Goal: Transaction & Acquisition: Purchase product/service

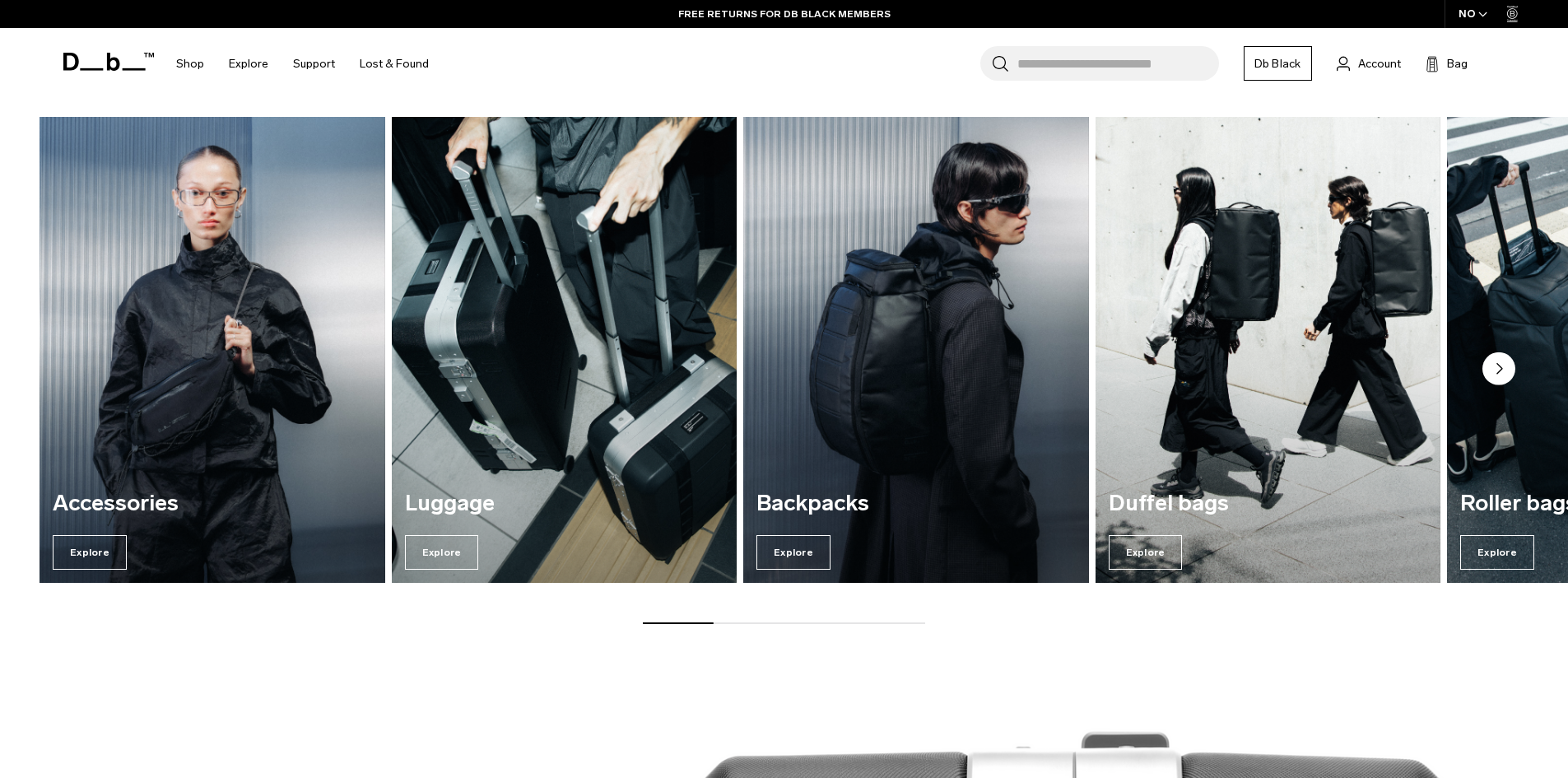
scroll to position [1646, 0]
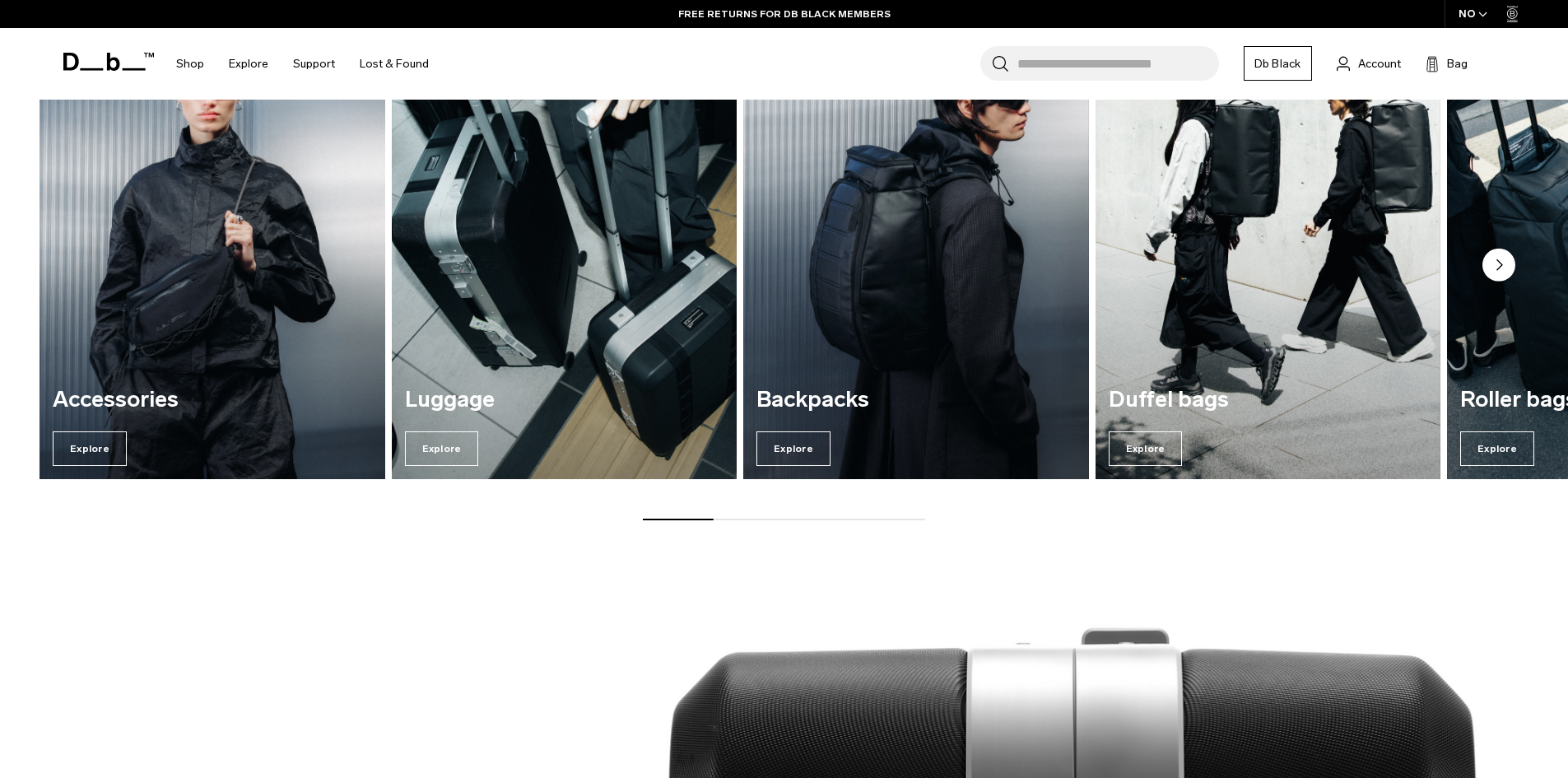
click at [194, 254] on img "1 / 7" at bounding box center [213, 245] width 355 height 480
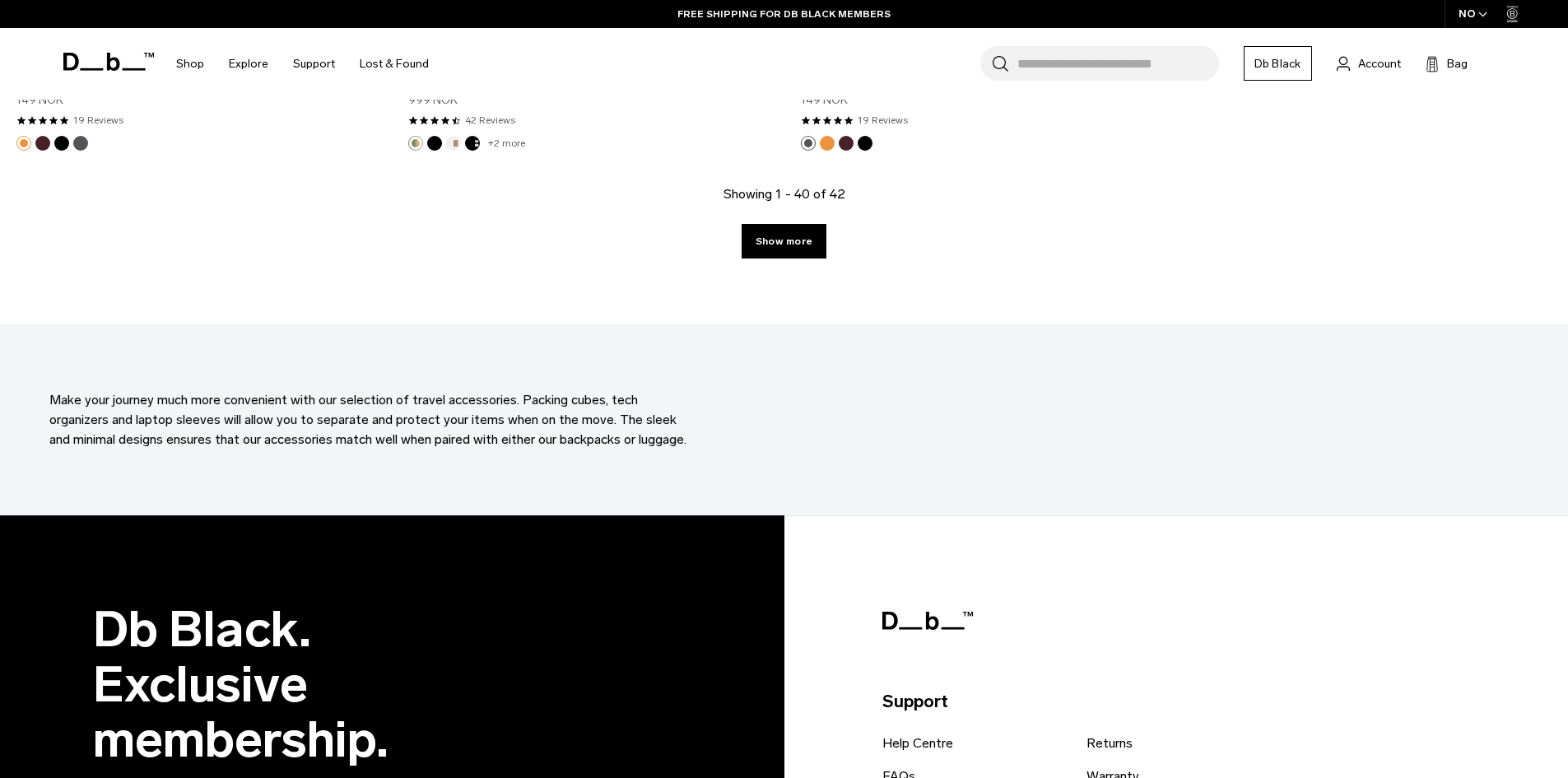
scroll to position [6091, 0]
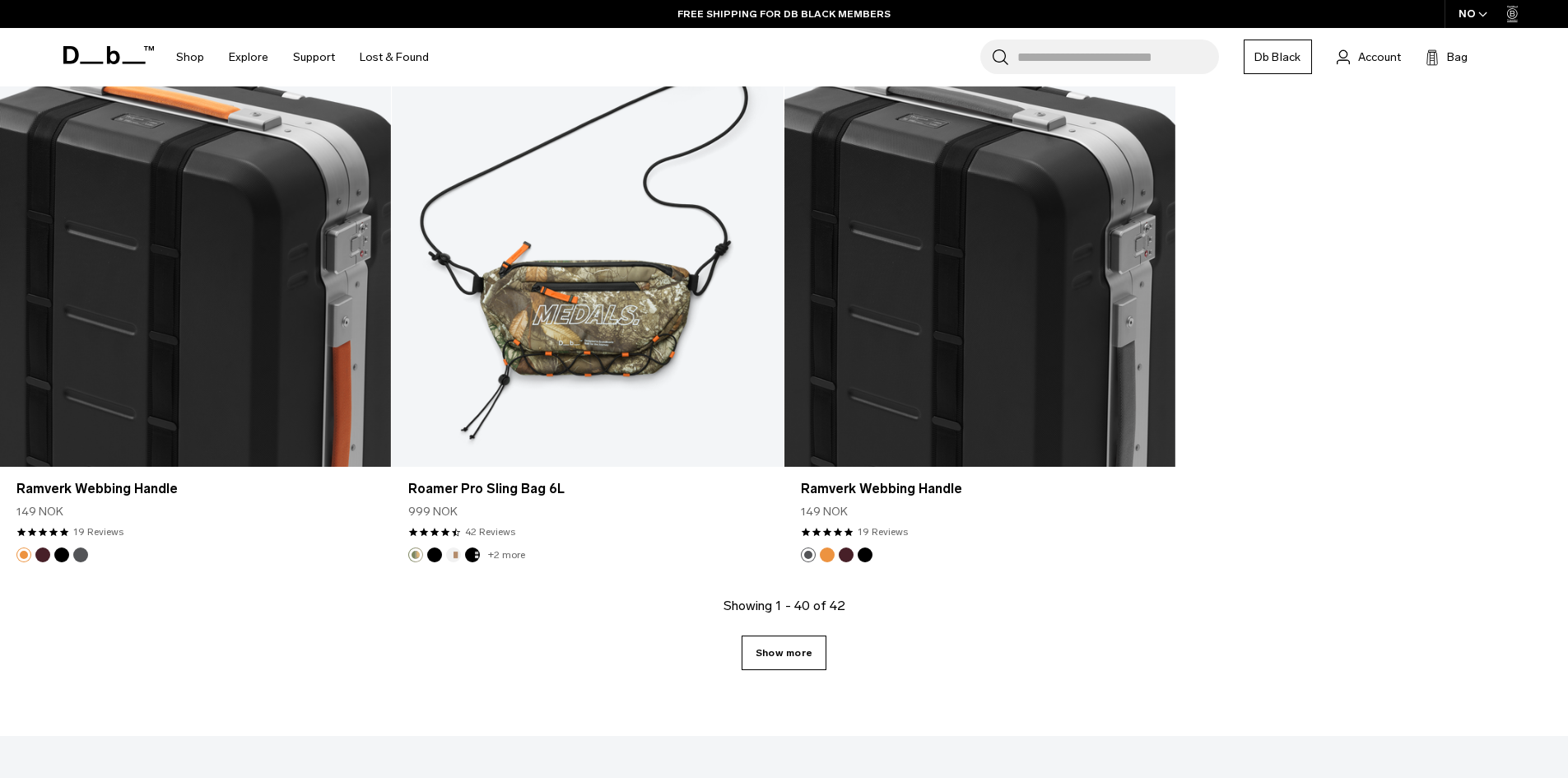
click at [785, 644] on link "Show more" at bounding box center [784, 653] width 85 height 35
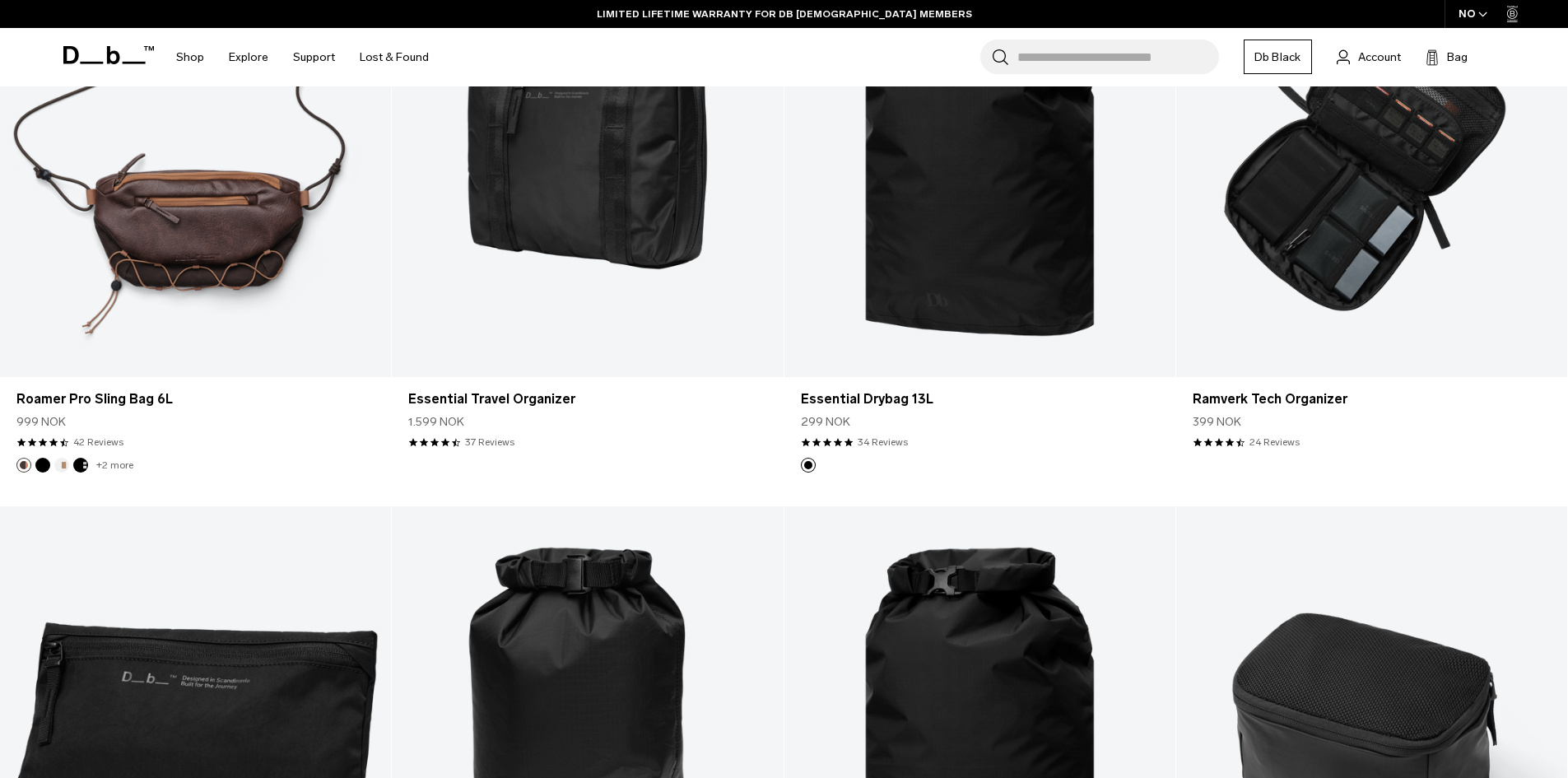
scroll to position [3746, 0]
